Goal: Task Accomplishment & Management: Complete application form

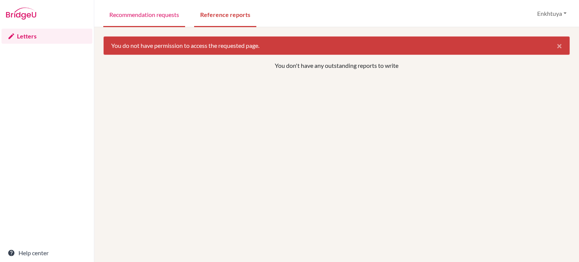
click at [152, 14] on link "Recommendation requests" at bounding box center [144, 14] width 82 height 26
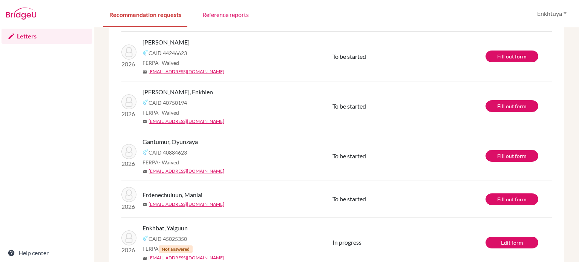
scroll to position [107, 0]
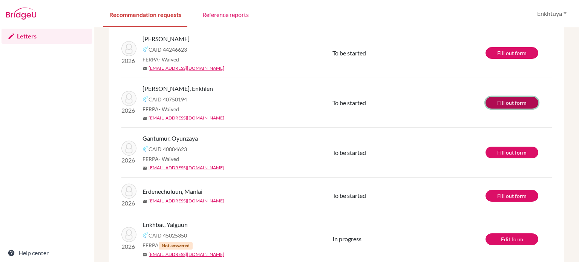
click at [486, 101] on link "Fill out form" at bounding box center [512, 103] width 53 height 12
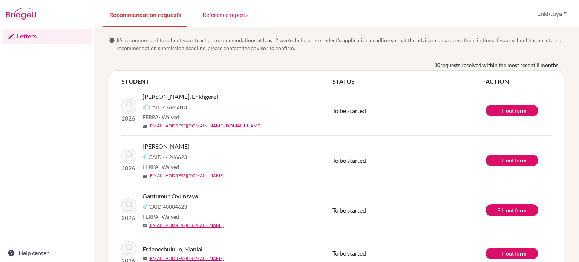
scroll to position [38, 0]
